Goal: Information Seeking & Learning: Learn about a topic

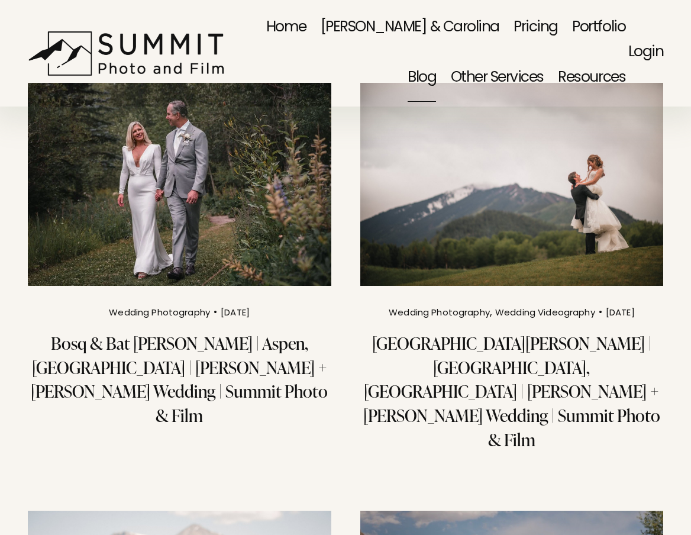
click at [201, 221] on img at bounding box center [179, 184] width 306 height 205
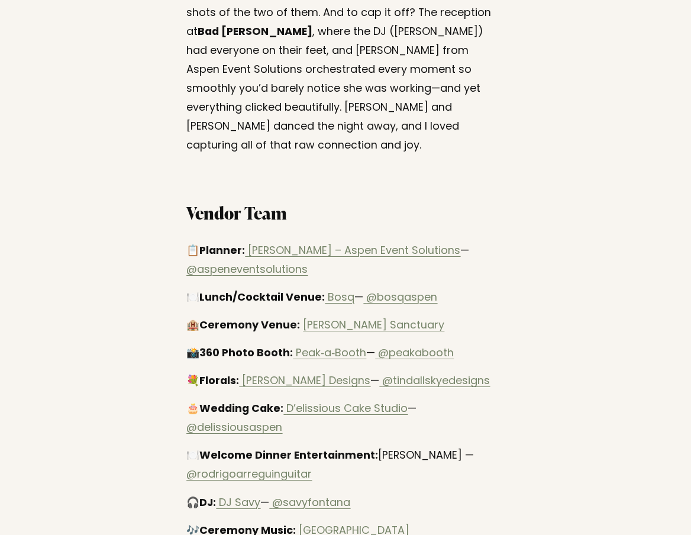
scroll to position [2168, 0]
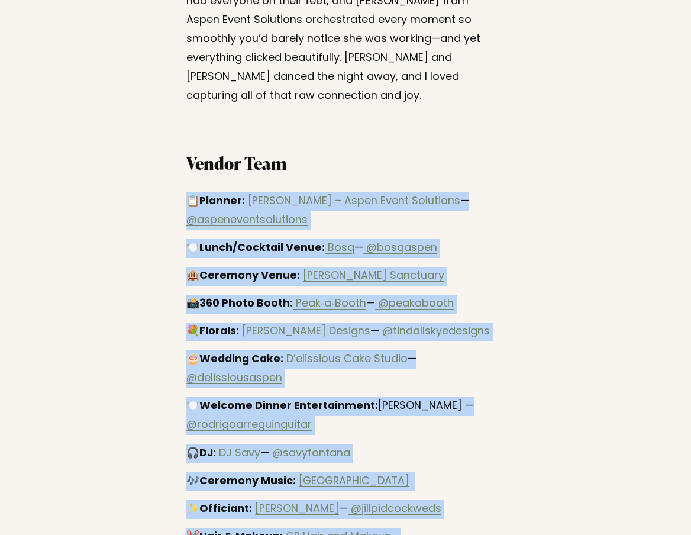
drag, startPoint x: 180, startPoint y: 54, endPoint x: 474, endPoint y: 451, distance: 493.9
copy div "📋 Planner: Jen Hartley – Aspen Event Solutions — @aspeneventsolutions 🍽️ Lunch/…"
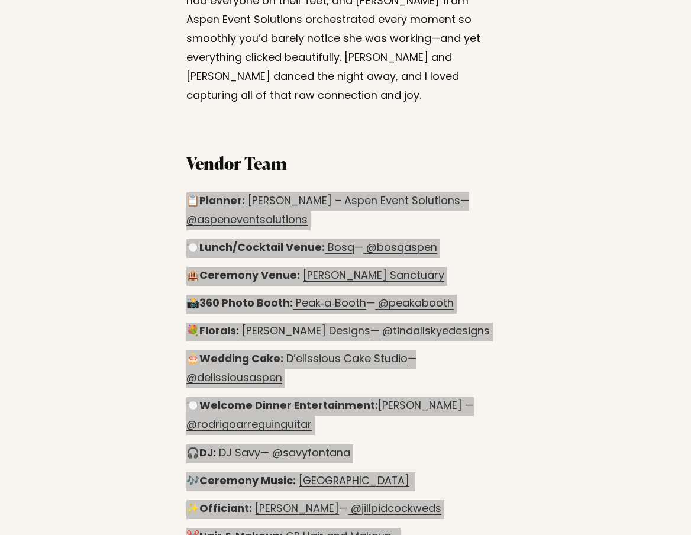
drag, startPoint x: 112, startPoint y: 126, endPoint x: 552, endPoint y: 344, distance: 490.7
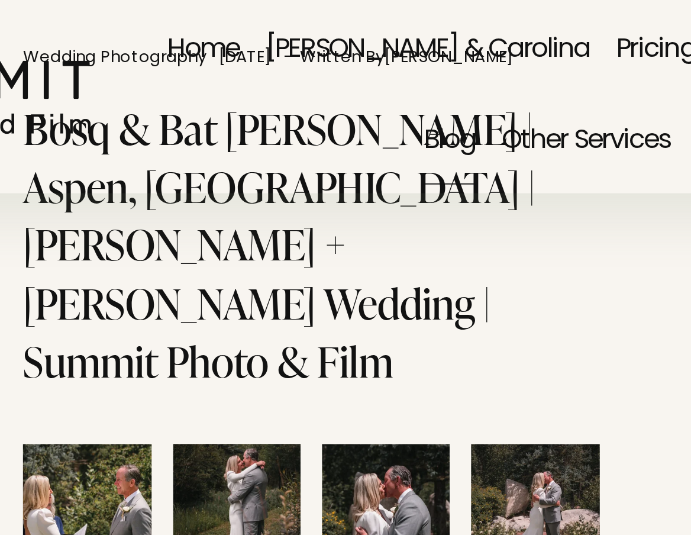
scroll to position [0, 0]
click at [321, 28] on link "[PERSON_NAME] & Carolina" at bounding box center [410, 29] width 179 height 50
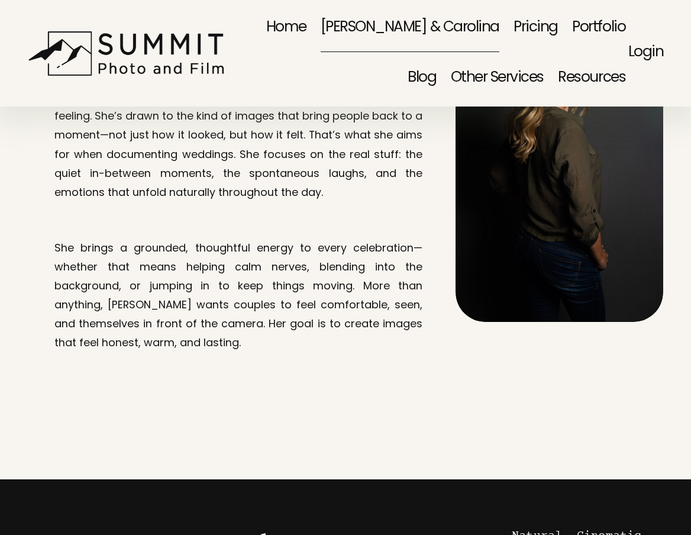
scroll to position [1163, 0]
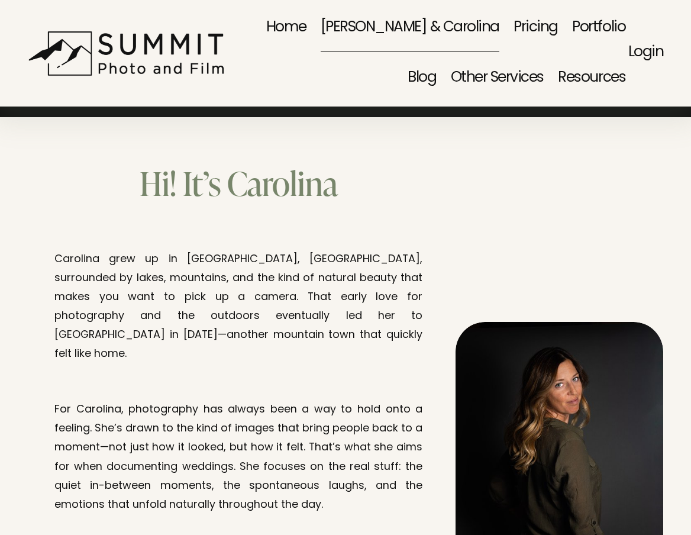
click at [572, 27] on link "Portfolio" at bounding box center [598, 29] width 53 height 50
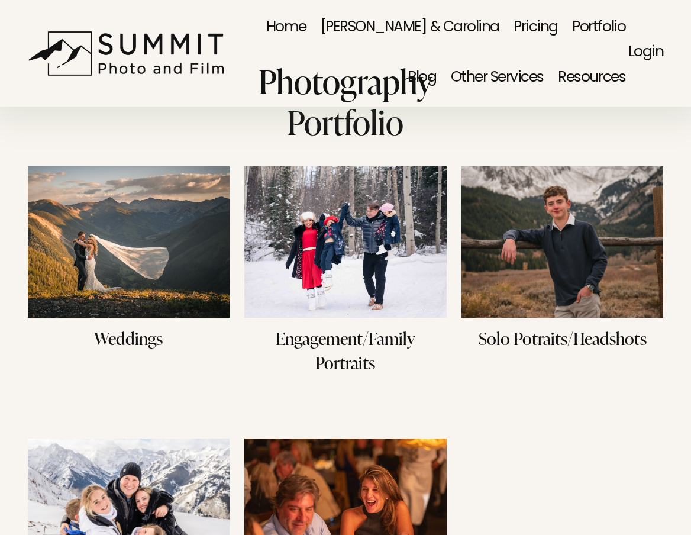
click at [436, 53] on link "Blog" at bounding box center [422, 78] width 28 height 50
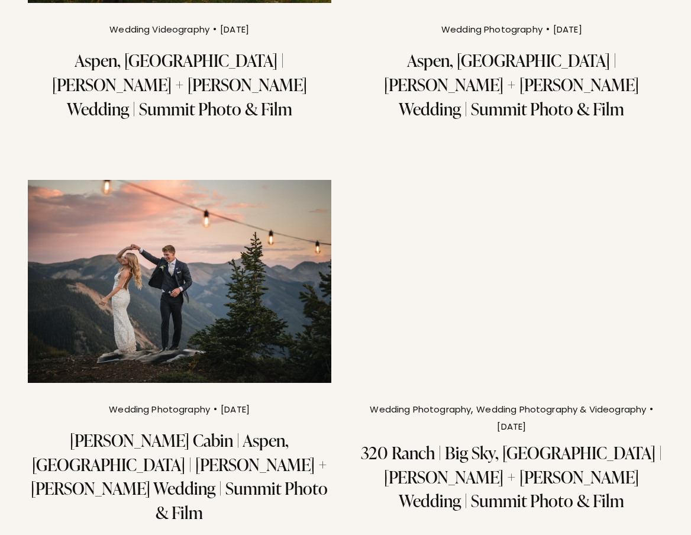
scroll to position [1504, 0]
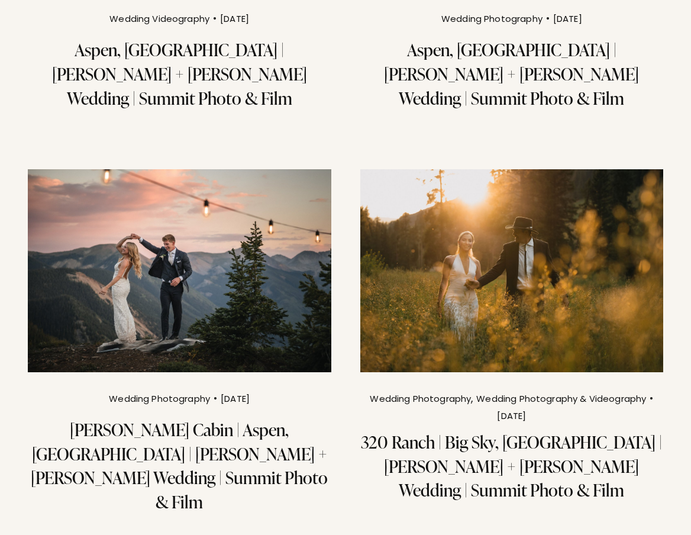
click at [524, 169] on img at bounding box center [511, 271] width 306 height 205
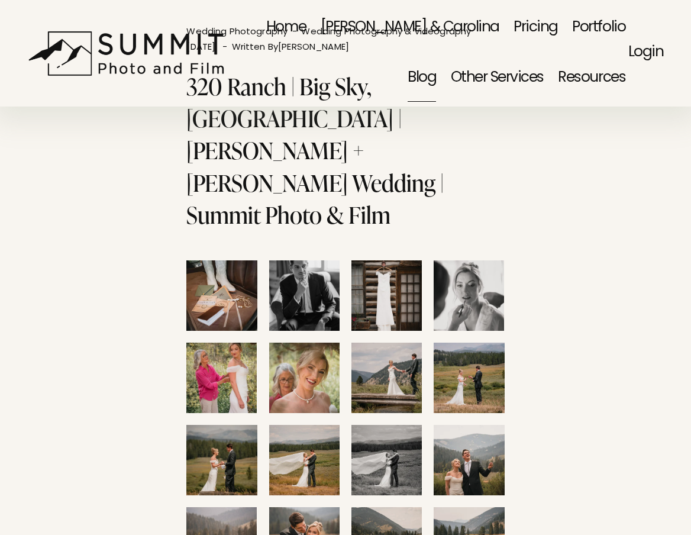
click at [436, 53] on link "Blog" at bounding box center [422, 78] width 28 height 50
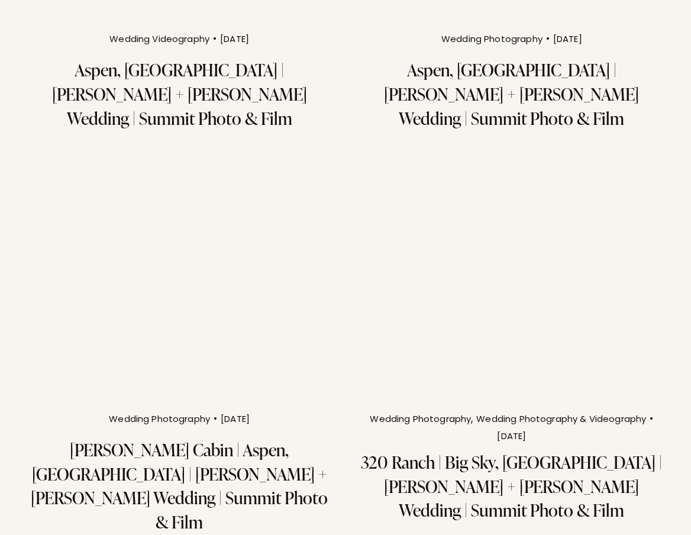
scroll to position [1485, 0]
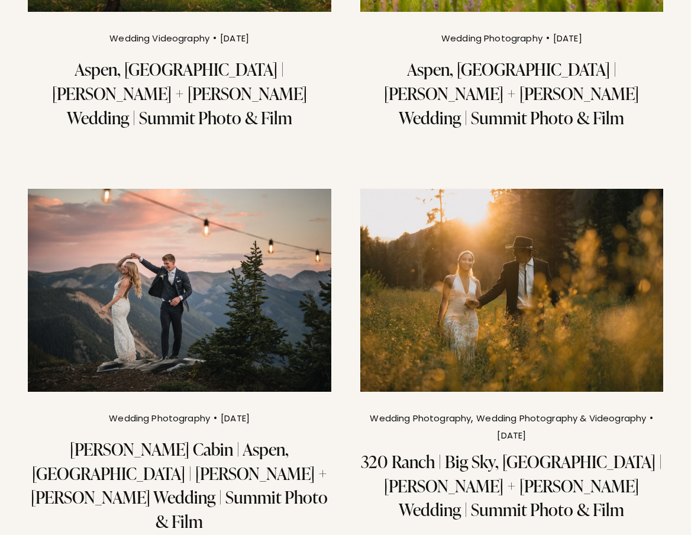
click at [193, 188] on img at bounding box center [179, 290] width 306 height 205
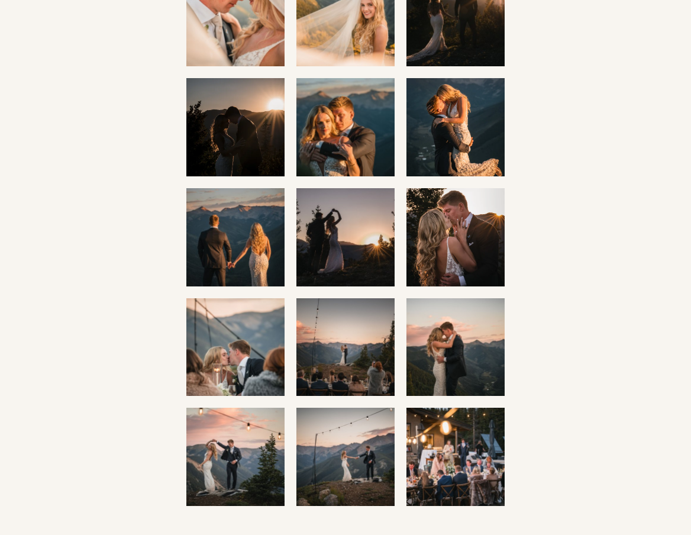
scroll to position [2145, 0]
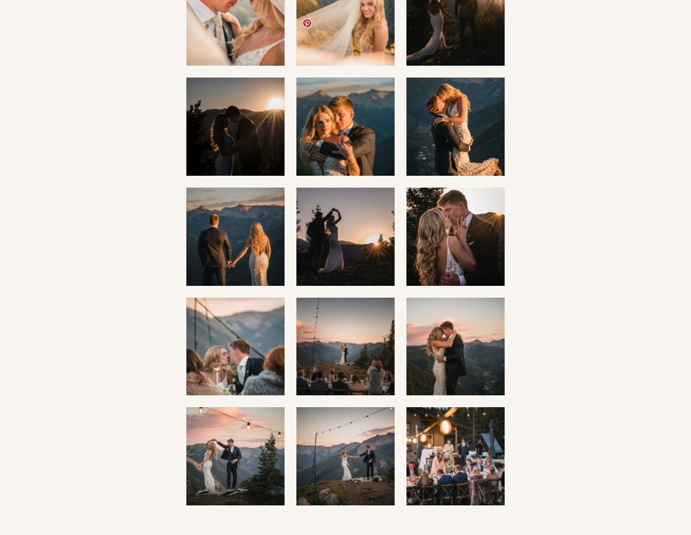
click at [336, 77] on img at bounding box center [345, 126] width 147 height 98
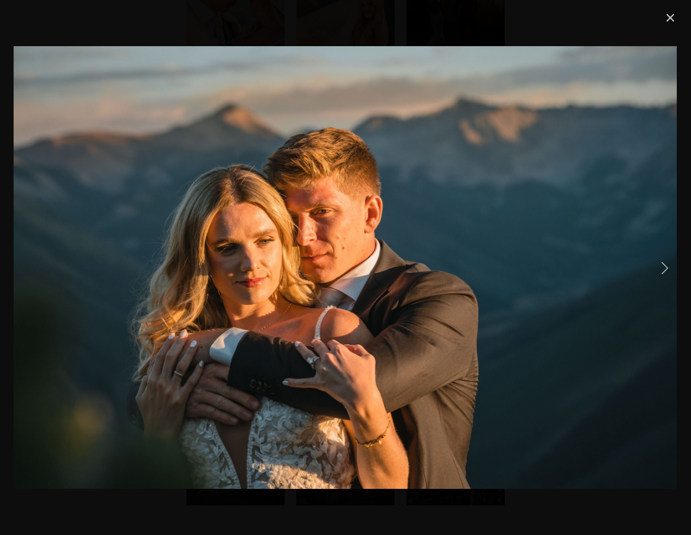
click at [671, 17] on link "Close" at bounding box center [670, 18] width 14 height 14
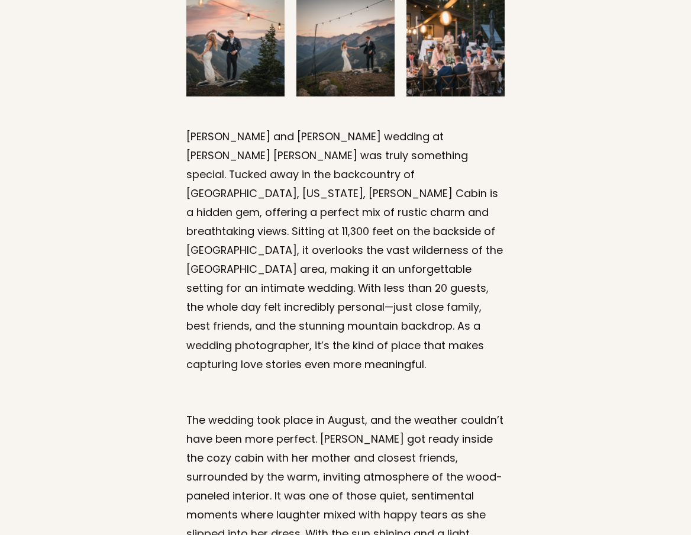
scroll to position [2554, 0]
